Goal: Task Accomplishment & Management: Use online tool/utility

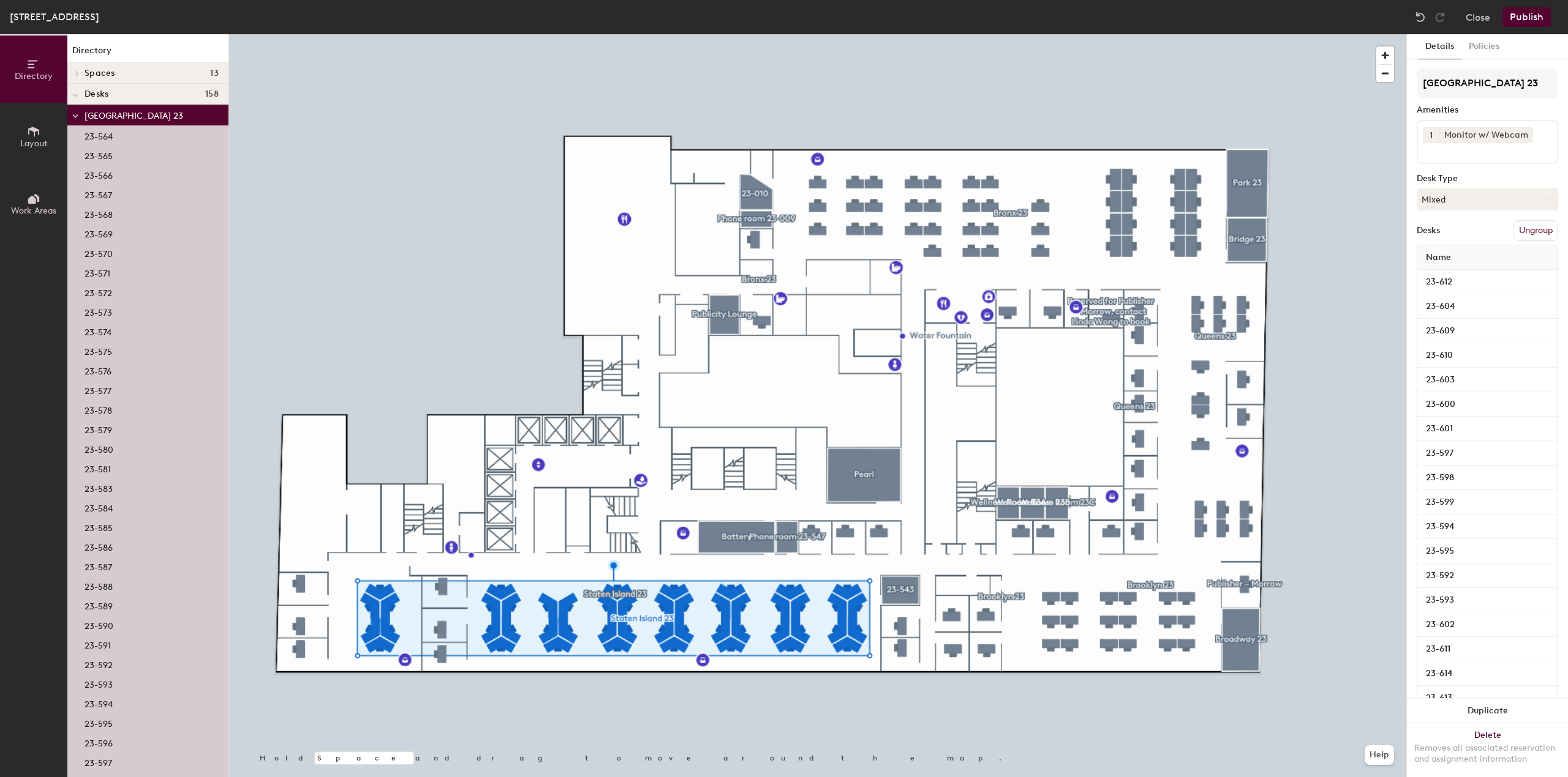
click at [112, 486] on p "23-583" at bounding box center [98, 487] width 28 height 14
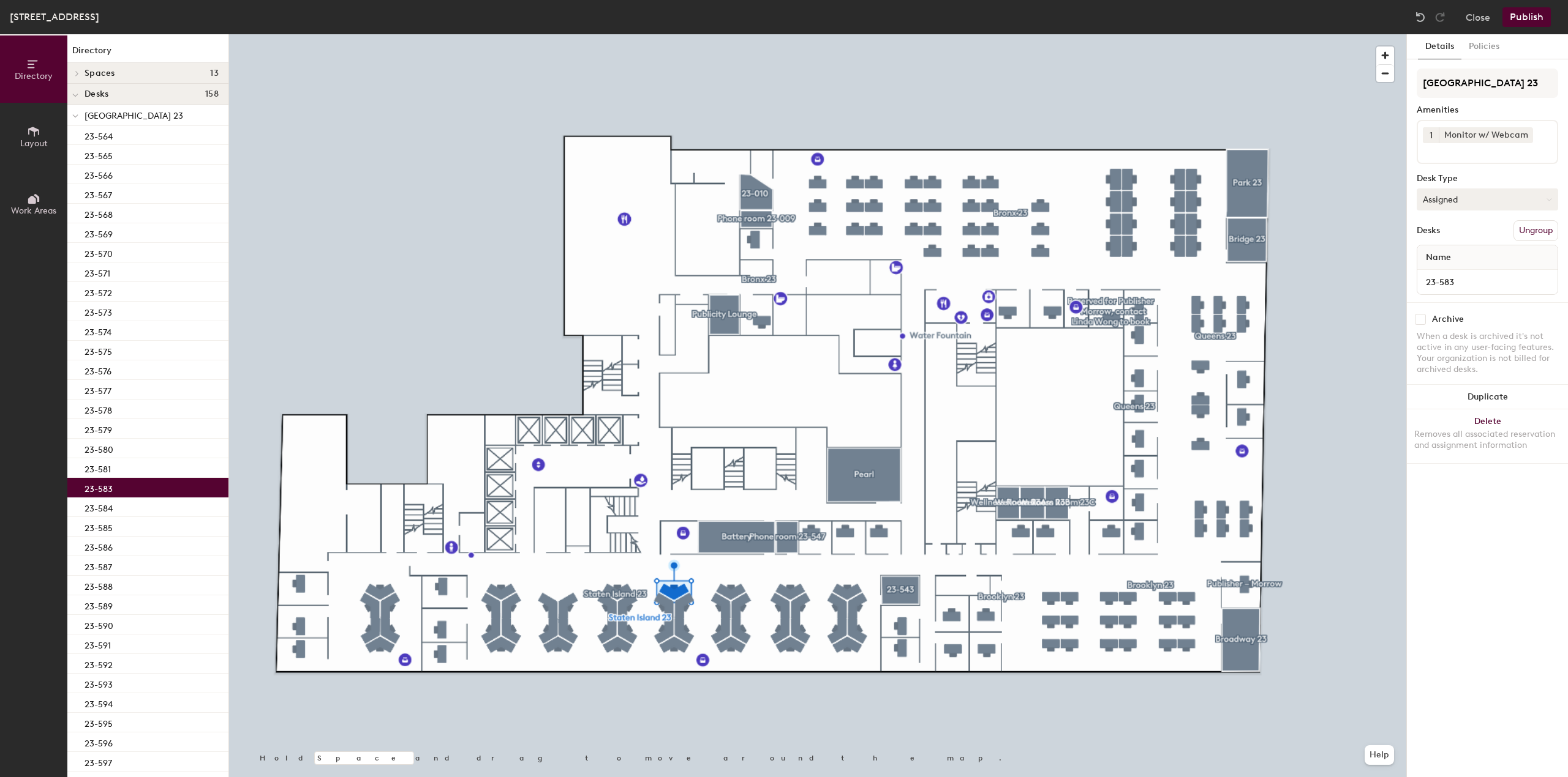
click at [1484, 197] on button "Assigned" at bounding box center [1487, 199] width 142 height 22
click at [1453, 272] on div "Hoteled" at bounding box center [1478, 274] width 123 height 18
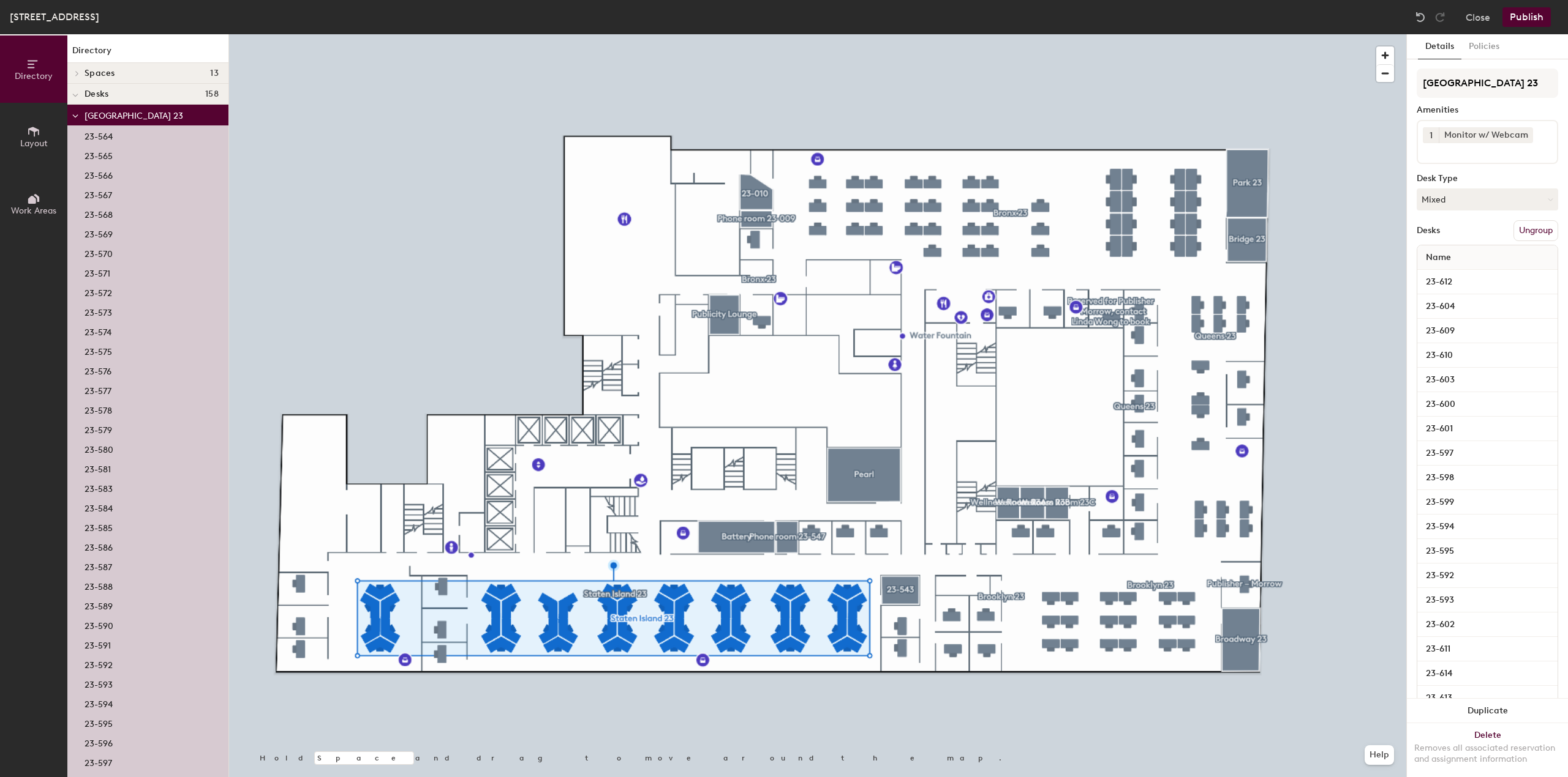
click at [101, 489] on p "23-583" at bounding box center [98, 487] width 28 height 14
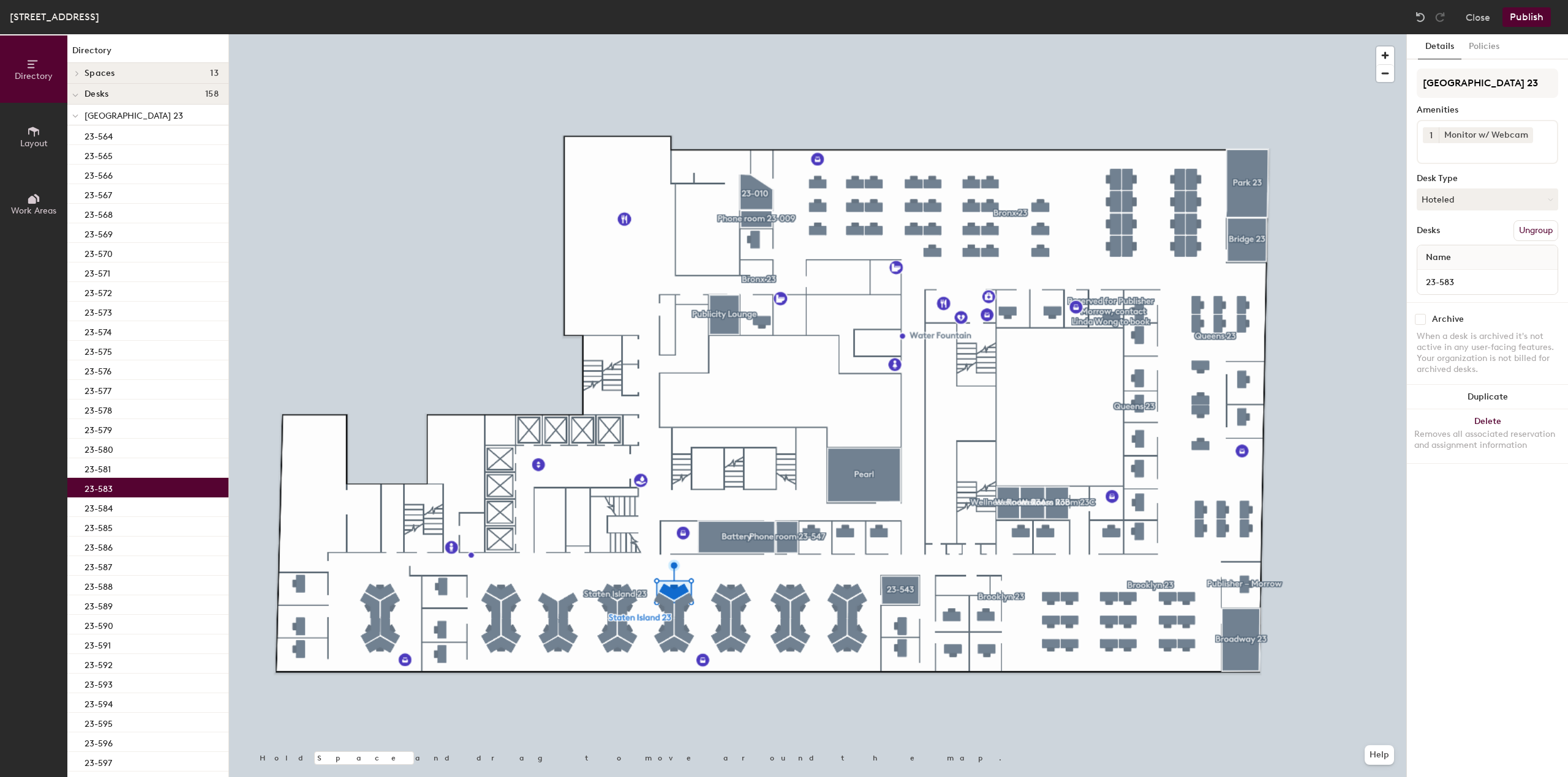
click at [1534, 21] on button "Publish" at bounding box center [1526, 17] width 49 height 20
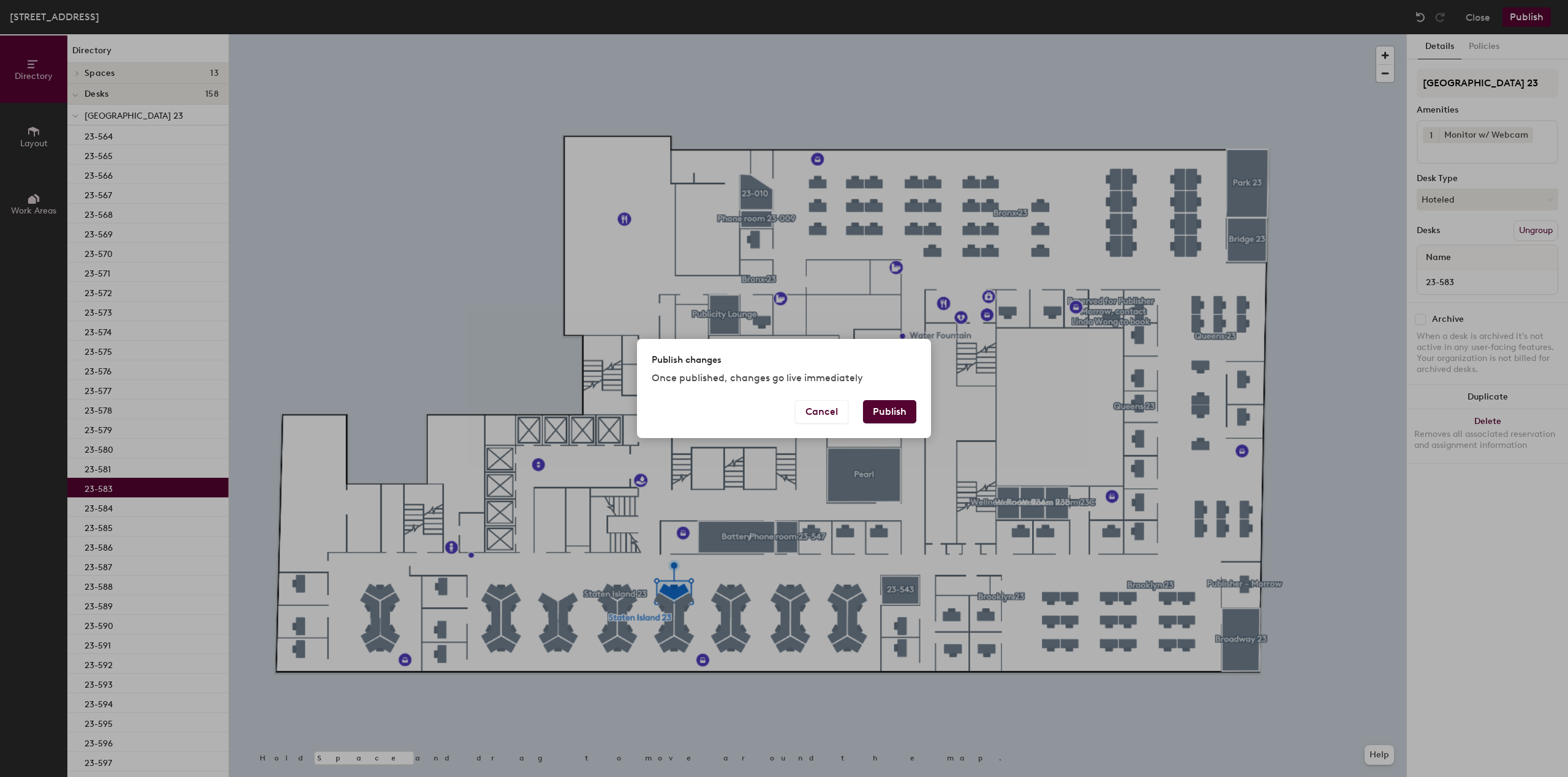
click at [893, 409] on button "Publish" at bounding box center [890, 412] width 53 height 23
